Goal: Task Accomplishment & Management: Manage account settings

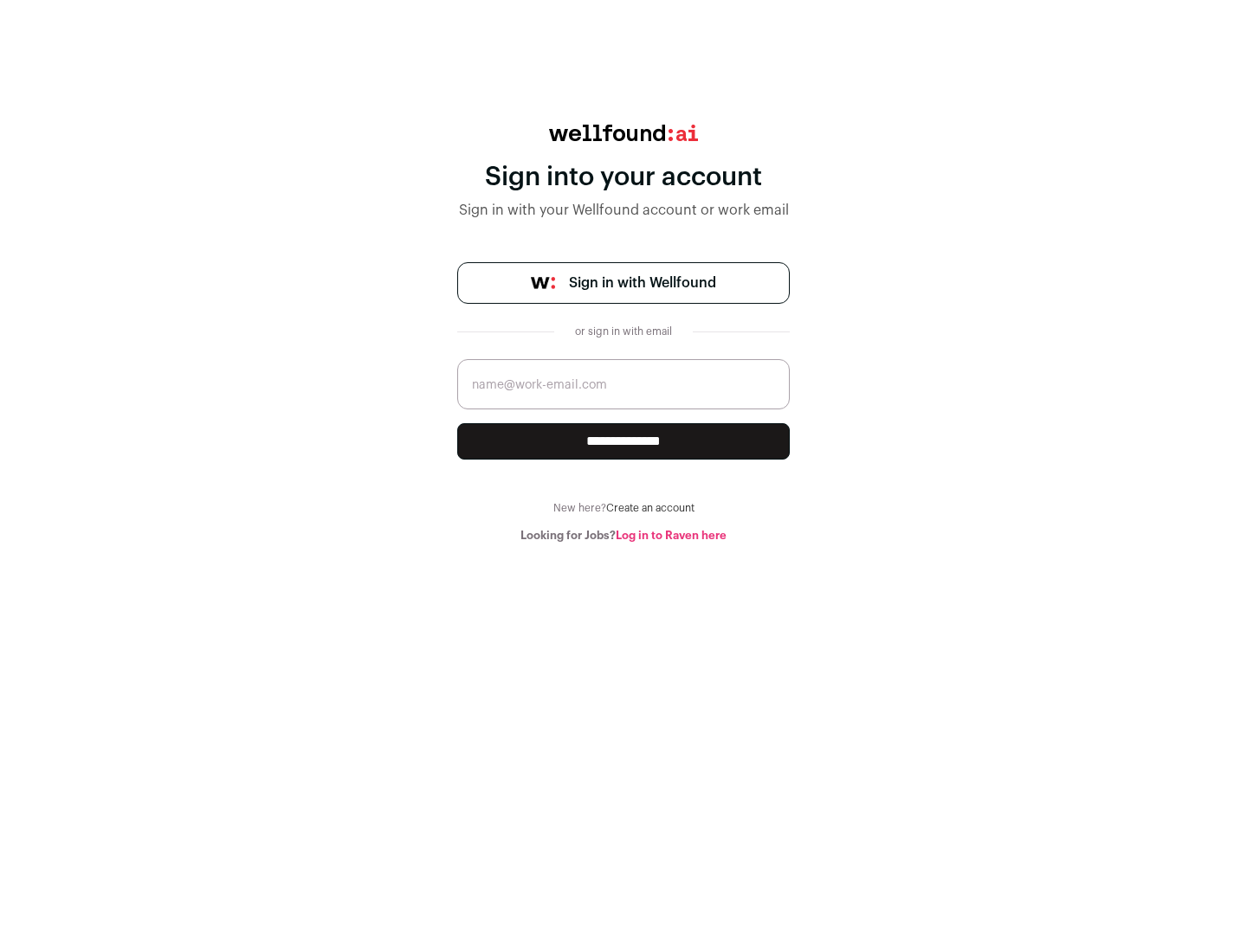
click at [641, 283] on span "Sign in with Wellfound" at bounding box center [642, 283] width 147 height 21
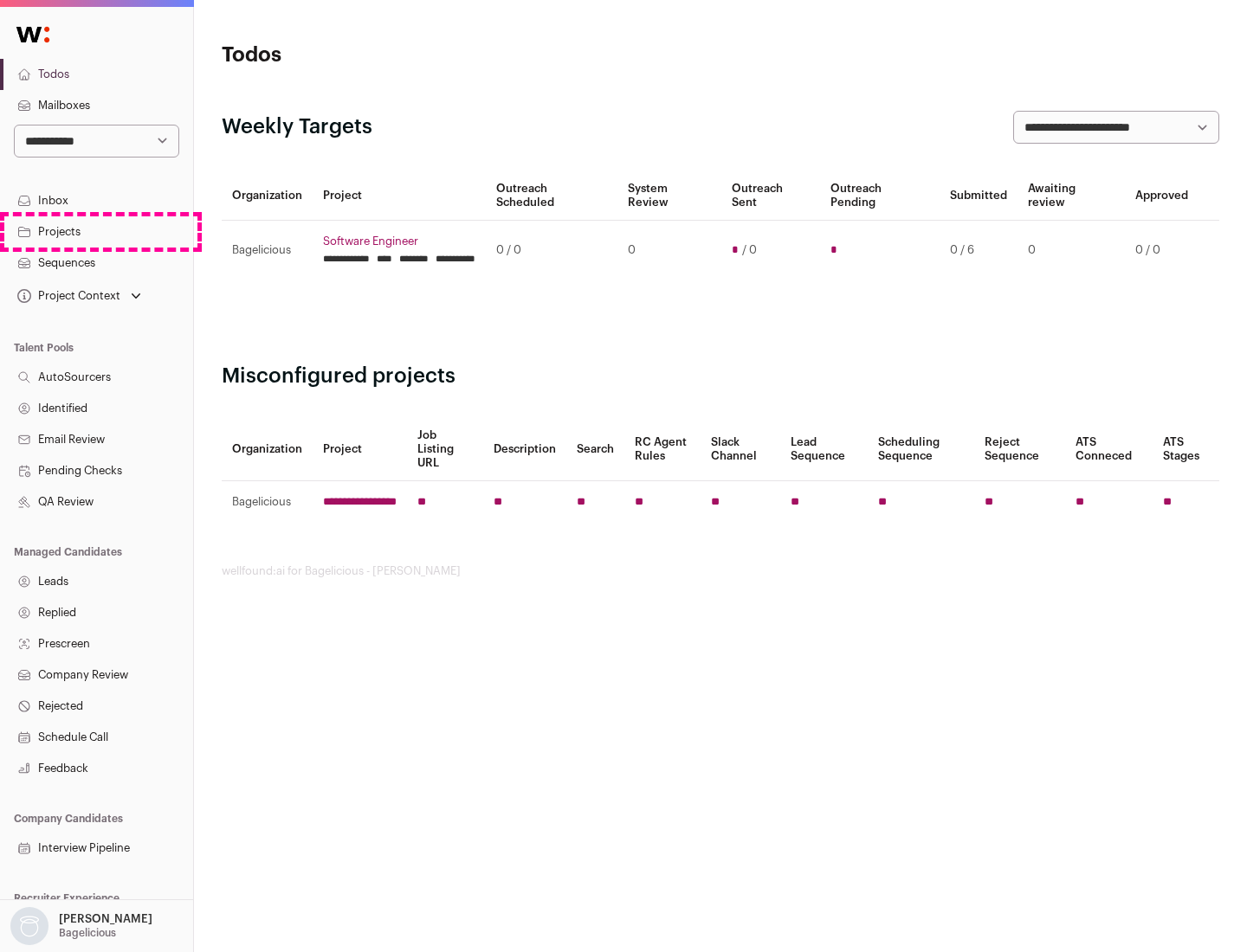
click at [96, 231] on link "Projects" at bounding box center [97, 232] width 193 height 31
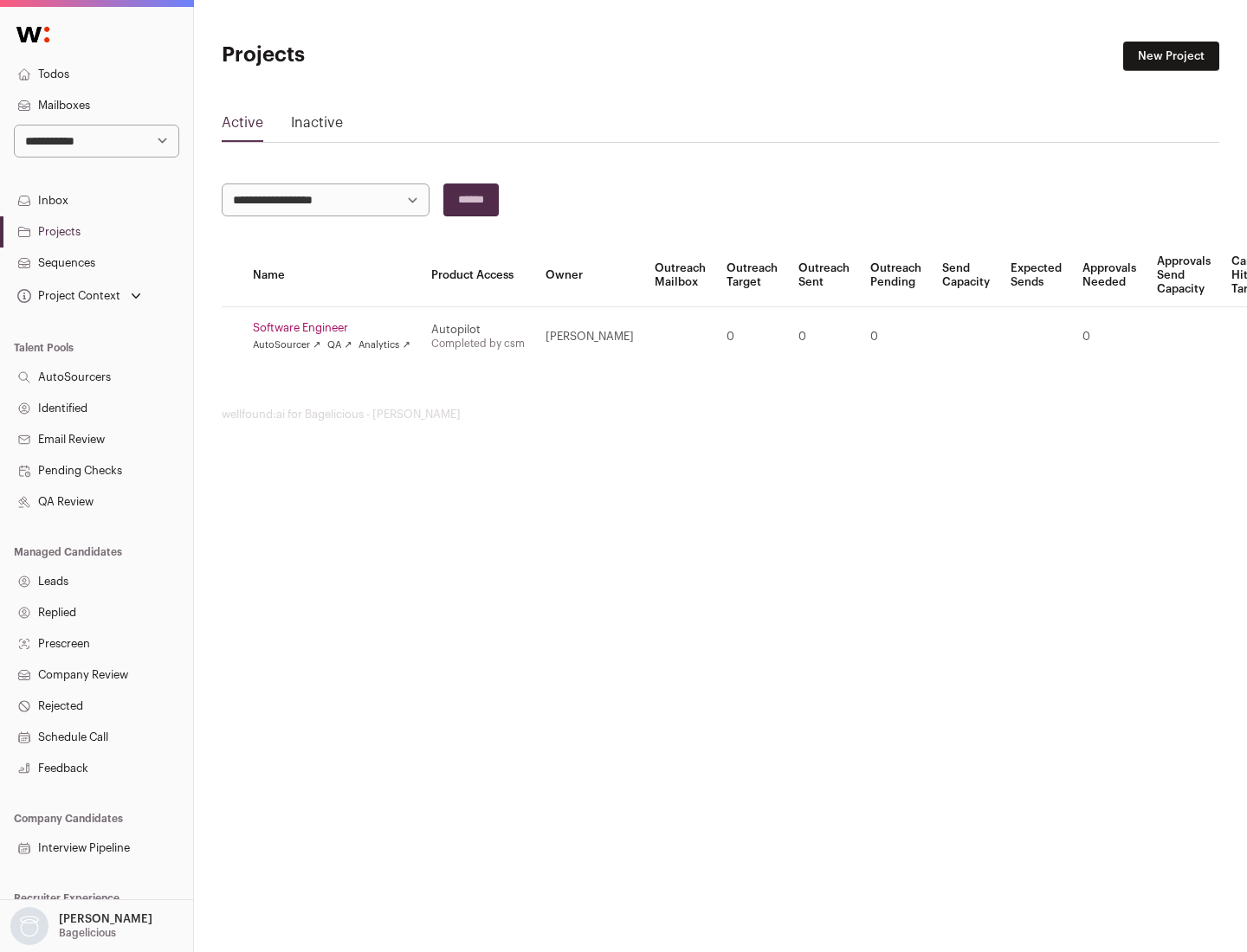
click at [337, 328] on link "Software Engineer" at bounding box center [332, 328] width 158 height 14
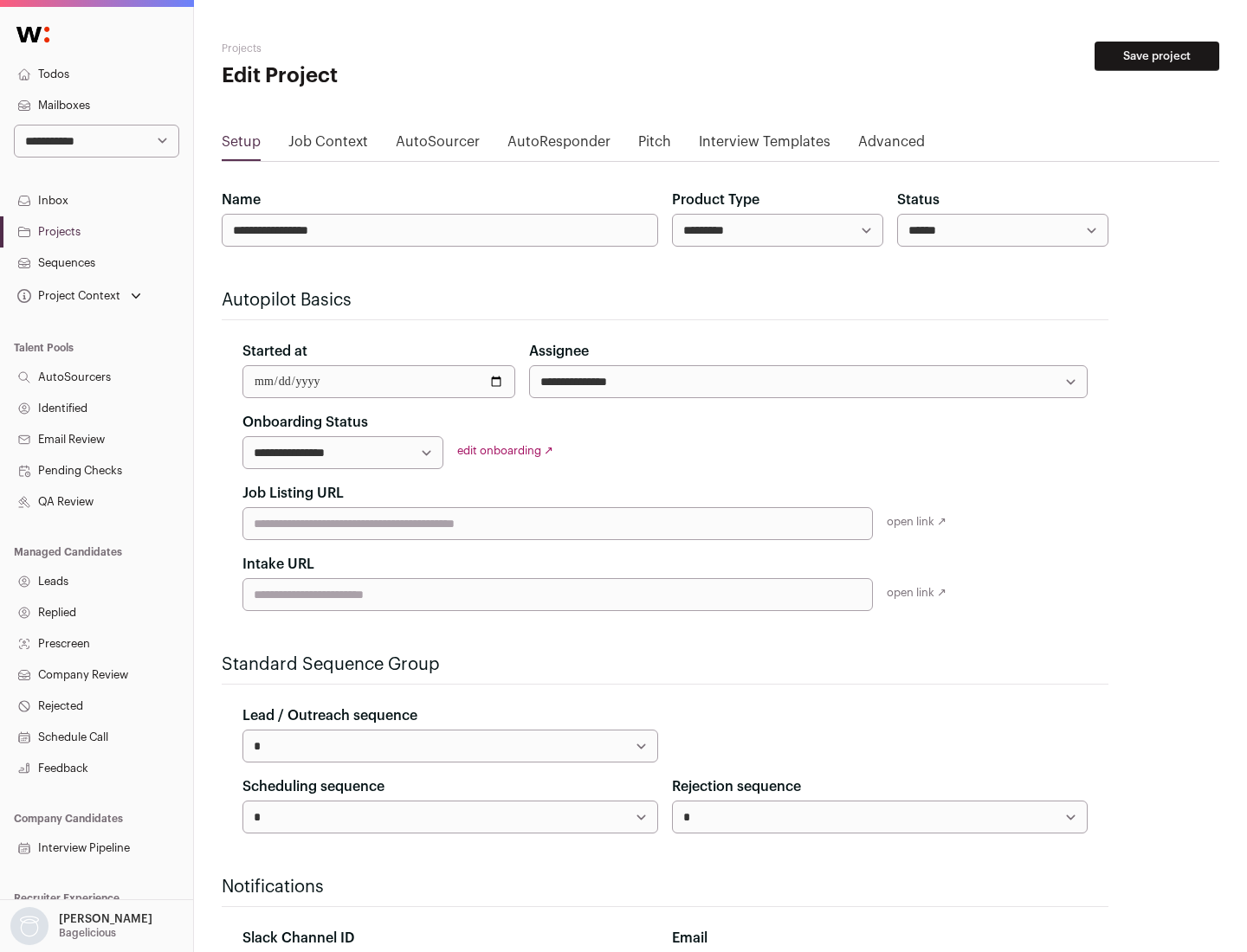
click at [1156, 57] on button "Save project" at bounding box center [1156, 57] width 124 height 30
